Goal: Check status: Check status

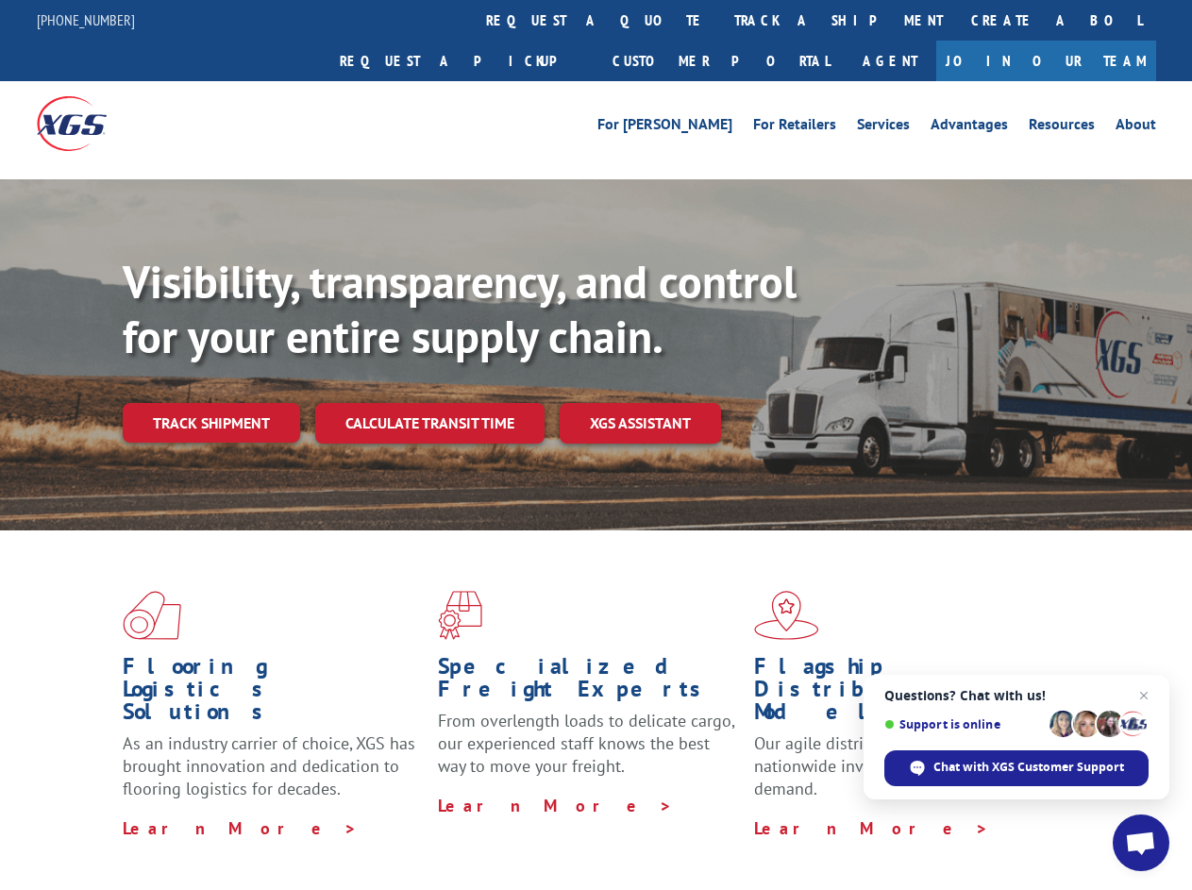
click at [596, 445] on div "Visibility, transparency, and control for your entire supply chain. Track shipm…" at bounding box center [658, 386] width 1070 height 263
click at [720, 20] on link "track a shipment" at bounding box center [838, 20] width 237 height 41
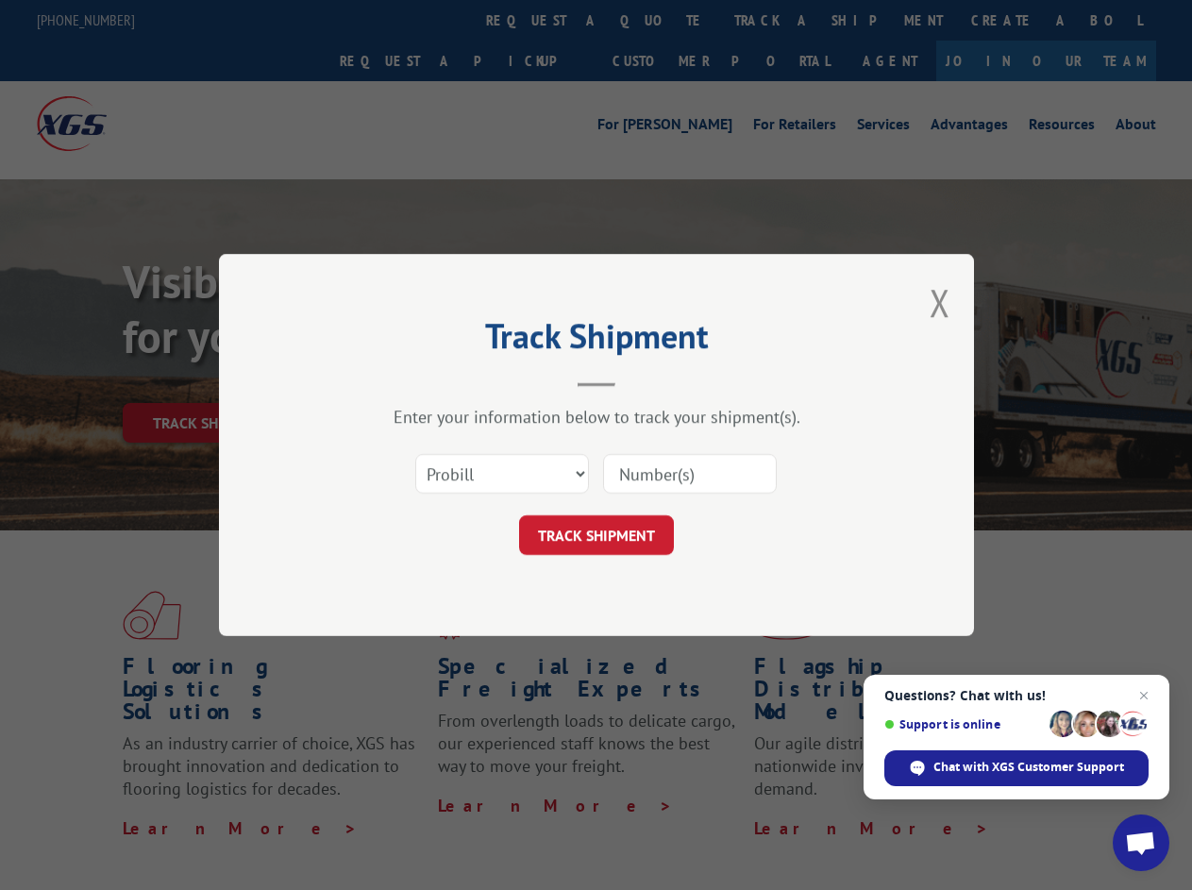
click at [659, 20] on div "Track Shipment Enter your information below to track your shipment(s). Select c…" at bounding box center [596, 445] width 1192 height 890
click at [777, 20] on div "Track Shipment Enter your information below to track your shipment(s). Select c…" at bounding box center [596, 445] width 1192 height 890
click at [211, 381] on div "Track Shipment Enter your information below to track your shipment(s). Select c…" at bounding box center [596, 445] width 1192 height 890
click at [429, 381] on header "Track Shipment" at bounding box center [596, 355] width 566 height 64
click at [641, 381] on header "Track Shipment" at bounding box center [596, 355] width 566 height 64
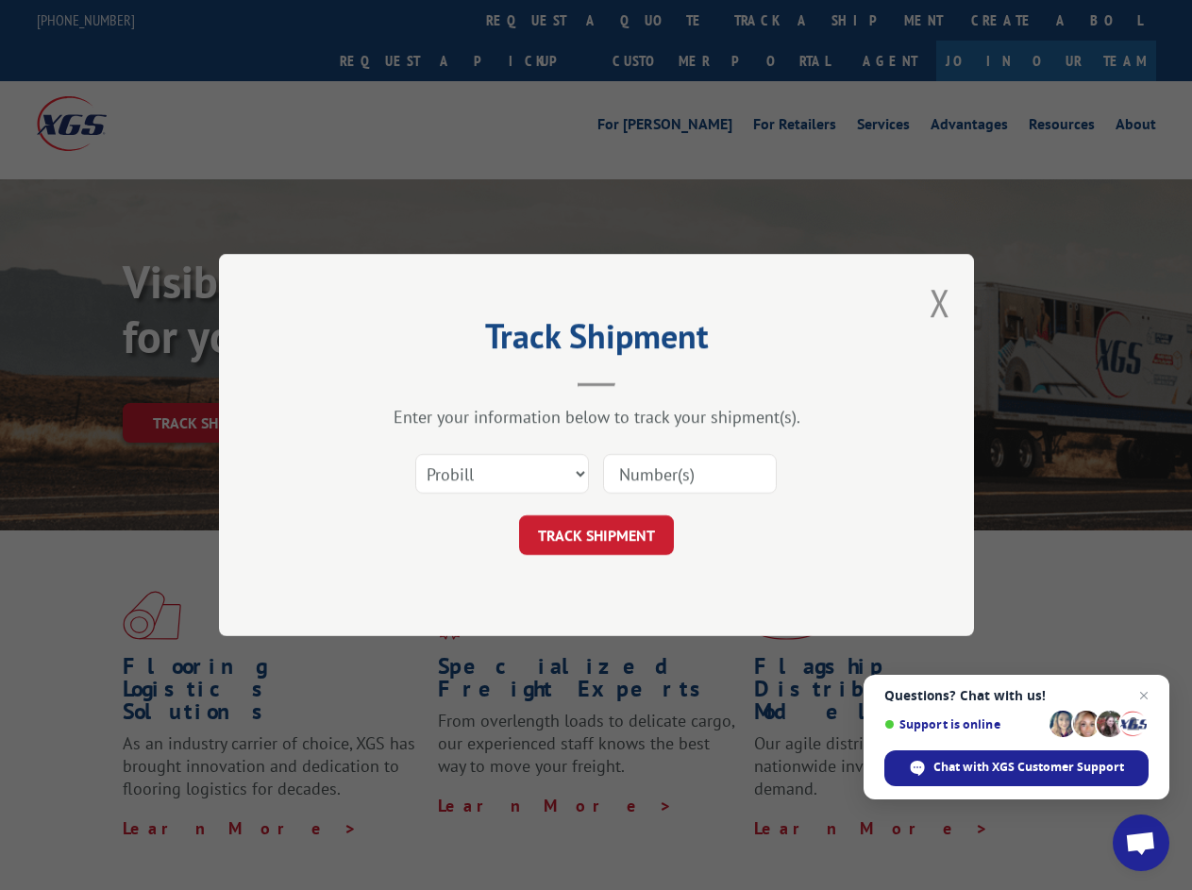
click at [1141, 843] on span "Open chat" at bounding box center [1140, 845] width 31 height 26
